Goal: Information Seeking & Learning: Learn about a topic

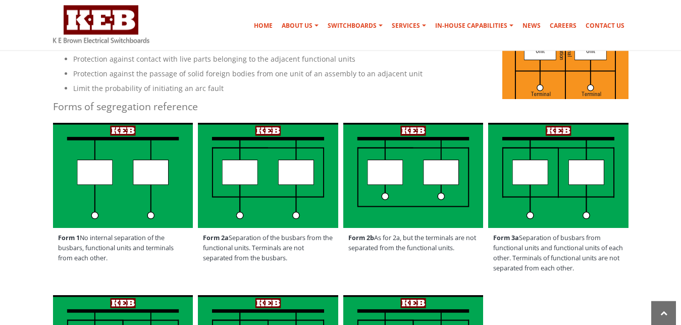
scroll to position [258, 0]
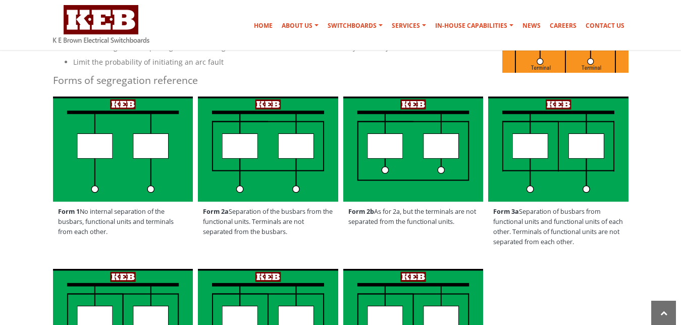
drag, startPoint x: 58, startPoint y: 212, endPoint x: 113, endPoint y: 238, distance: 60.3
click at [113, 238] on span "Form 1 No internal separation of the busbars, functional units and terminals fr…" at bounding box center [123, 221] width 140 height 40
copy span "Form 1 No internal separation of the busbars, functional units and terminals fr…"
drag, startPoint x: 205, startPoint y: 212, endPoint x: 297, endPoint y: 234, distance: 95.5
click at [297, 234] on span "Form 2a Separation of the busbars from the functional units. Terminals are not …" at bounding box center [268, 221] width 140 height 40
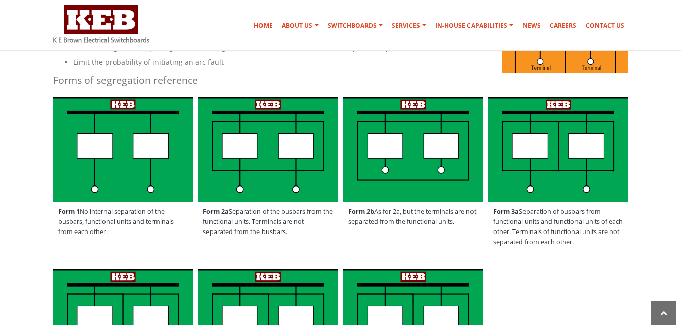
copy span "Form 2a Separation of the busbars from the functional units. Terminals are not …"
drag, startPoint x: 349, startPoint y: 212, endPoint x: 474, endPoint y: 229, distance: 126.0
click at [474, 229] on span "Form 2b As for 2a, but the terminals are not separated from the functional unit…" at bounding box center [413, 216] width 140 height 30
copy span "Form 2b As for 2a, but the terminals are not separated from the functional unit…"
drag, startPoint x: 494, startPoint y: 213, endPoint x: 608, endPoint y: 251, distance: 120.2
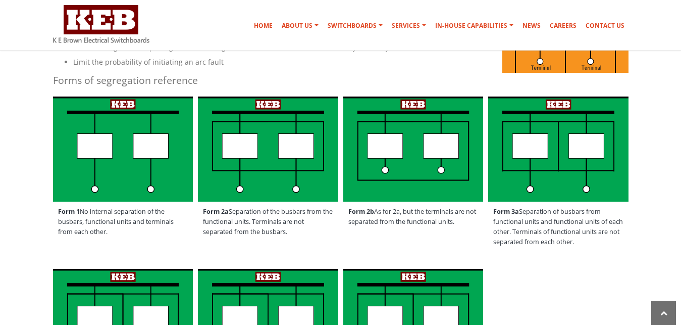
click at [608, 251] on span "Form 3a Separation of busbars from functional units and functional units of eac…" at bounding box center [558, 226] width 140 height 50
copy span "Form 3a Separation of busbars from functional units and functional units of eac…"
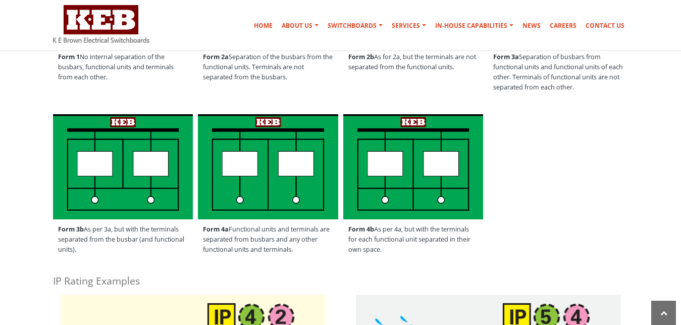
scroll to position [464, 0]
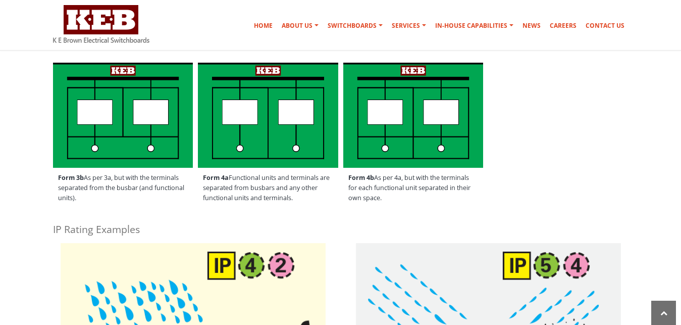
drag, startPoint x: 58, startPoint y: 177, endPoint x: 89, endPoint y: 201, distance: 39.6
click at [89, 201] on span "Form 3b As per 3a, but with the terminals separated from the busbar (and functi…" at bounding box center [123, 188] width 140 height 40
copy span "Form 3b As per 3a, but with the terminals separated from the busbar (and functi…"
drag, startPoint x: 204, startPoint y: 178, endPoint x: 300, endPoint y: 212, distance: 101.9
click at [300, 212] on div "Form 4a Functional units and terminals are separated from busbars and any other…" at bounding box center [267, 137] width 145 height 155
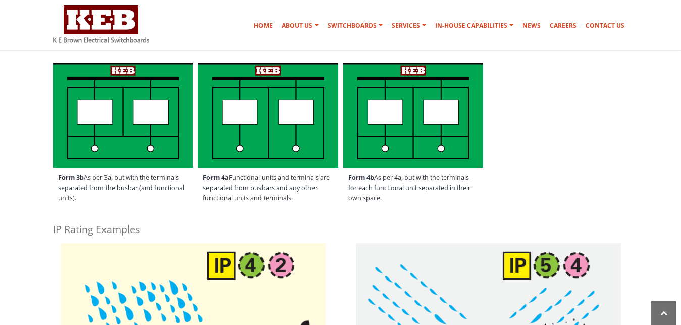
copy span "Form 4a Functional units and terminals are separated from busbars and any other…"
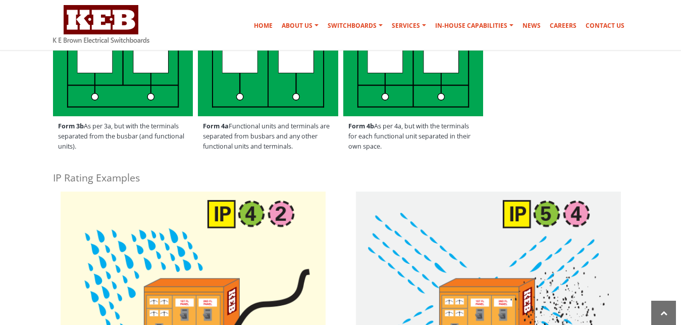
drag, startPoint x: 349, startPoint y: 124, endPoint x: 398, endPoint y: 155, distance: 57.9
click at [398, 155] on span "Form 4b As per 4a, but with the terminals for each functional unit separated in…" at bounding box center [413, 136] width 140 height 40
copy span "Form 4b As per 4a, but with the terminals for each functional unit separated in…"
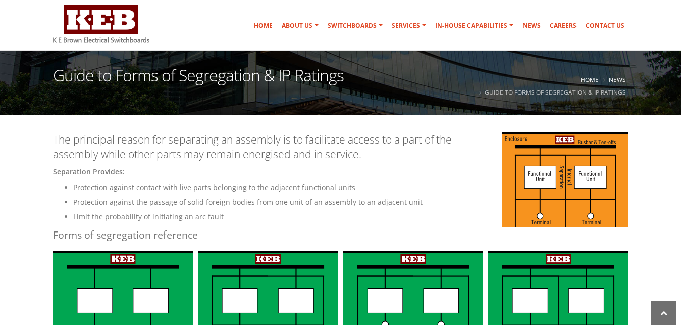
scroll to position [0, 0]
